Goal: Information Seeking & Learning: Learn about a topic

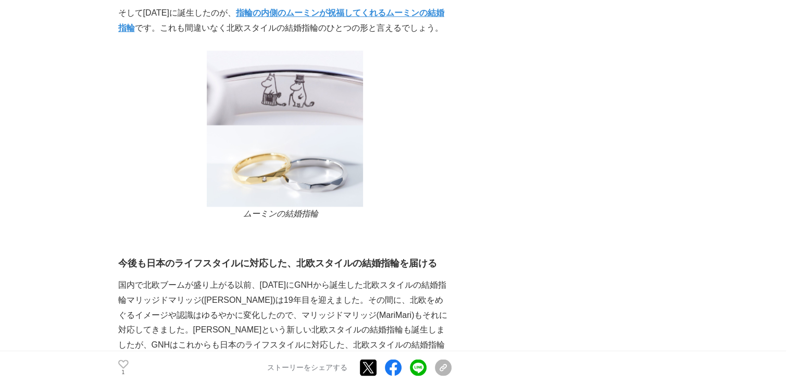
scroll to position [5729, 0]
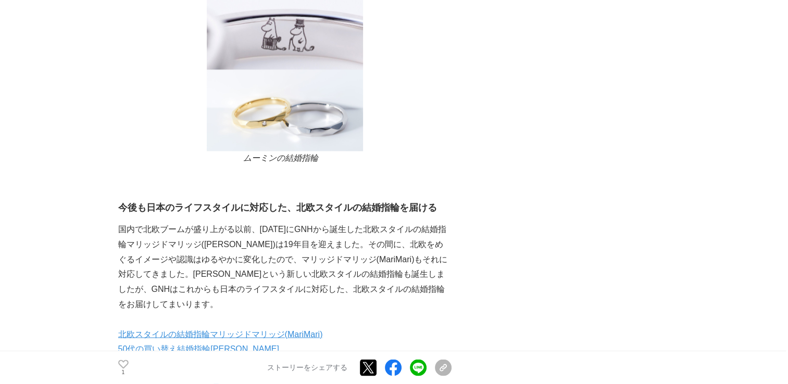
click at [183, 374] on link "つけ心地の良い[PERSON_NAME]の結婚指輪" at bounding box center [202, 378] width 169 height 9
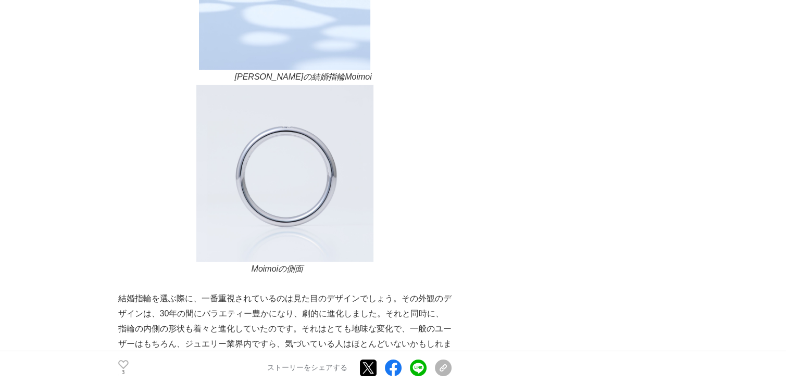
scroll to position [3854, 0]
